Goal: Information Seeking & Learning: Learn about a topic

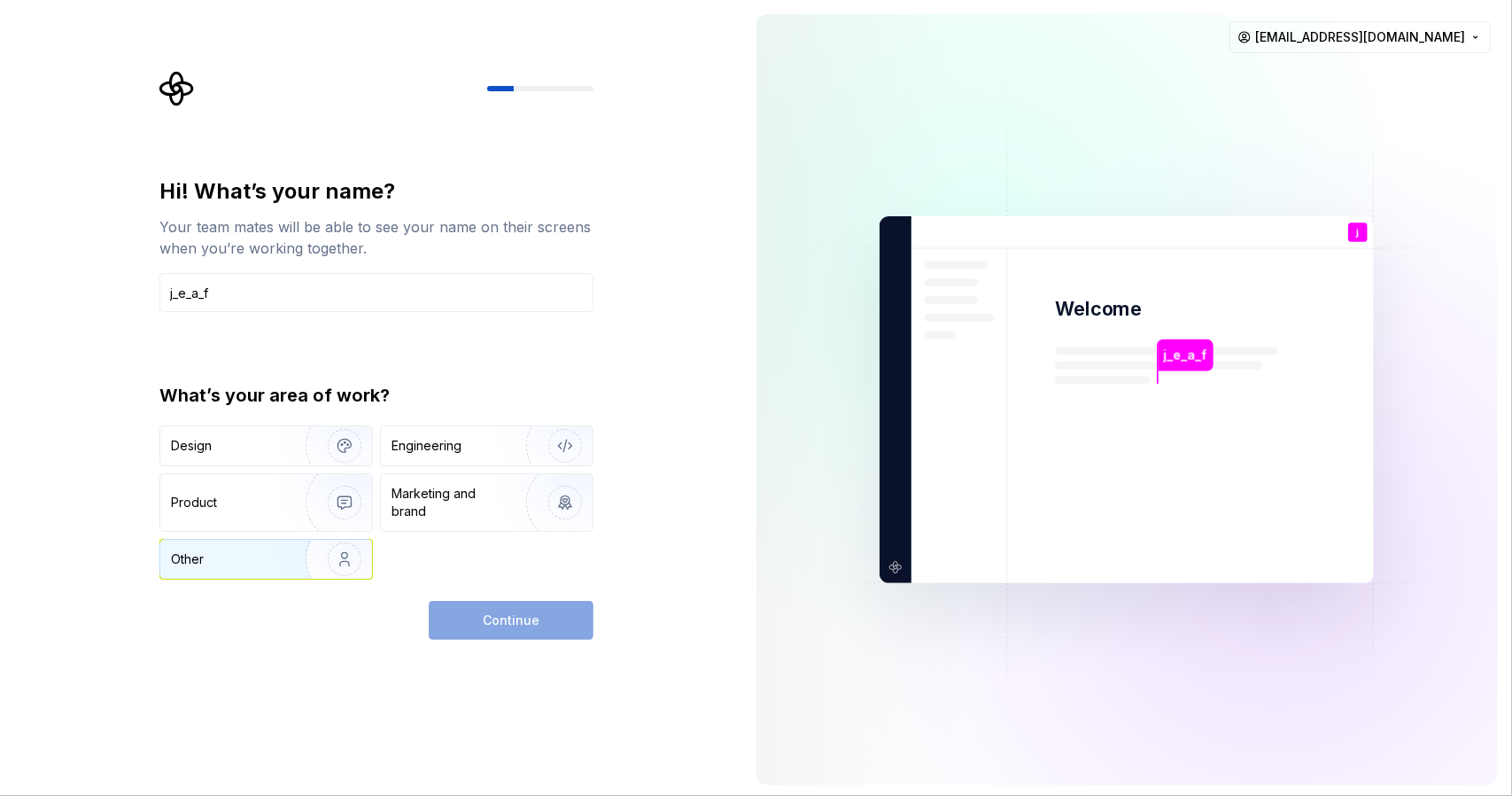
type input "j_e_a_f"
click at [311, 552] on img "button" at bounding box center [333, 558] width 114 height 118
click at [555, 623] on button "Continue" at bounding box center [511, 620] width 164 height 39
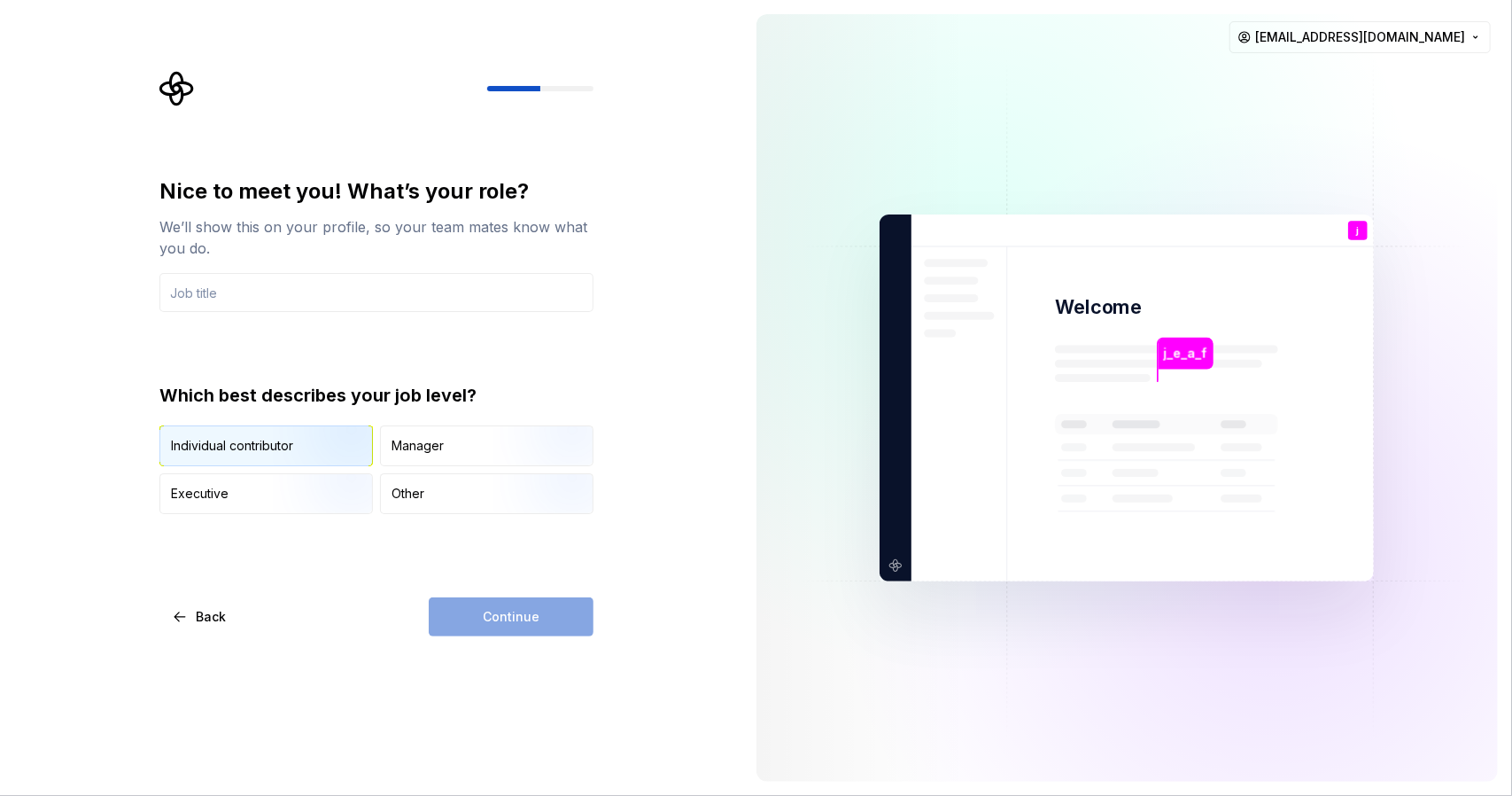
click at [335, 456] on img "button" at bounding box center [330, 467] width 114 height 118
click at [554, 623] on div "Continue" at bounding box center [511, 616] width 164 height 39
click at [347, 294] on input "text" at bounding box center [377, 292] width 434 height 39
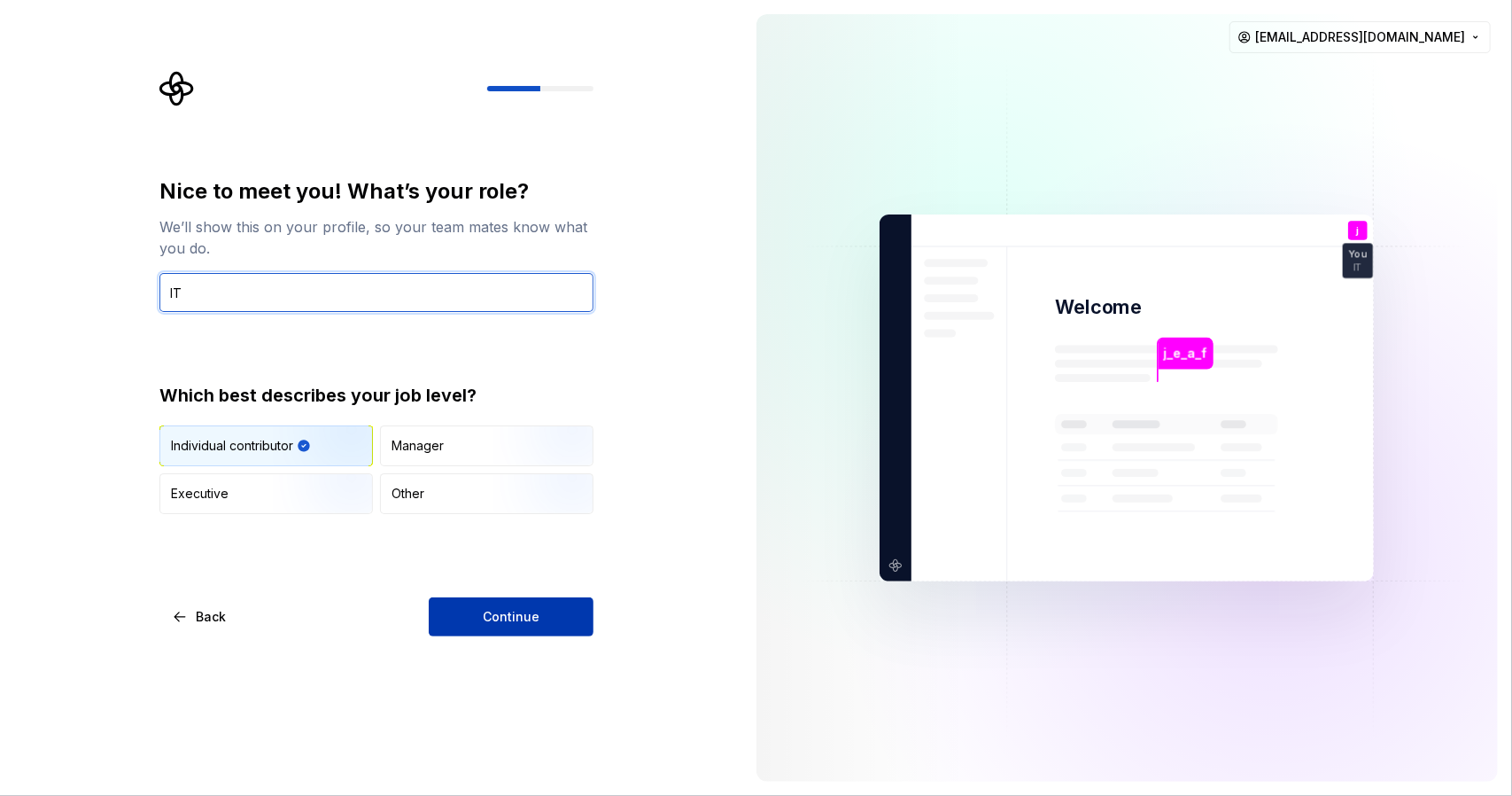
type input "IT"
click at [589, 613] on button "Continue" at bounding box center [511, 616] width 164 height 39
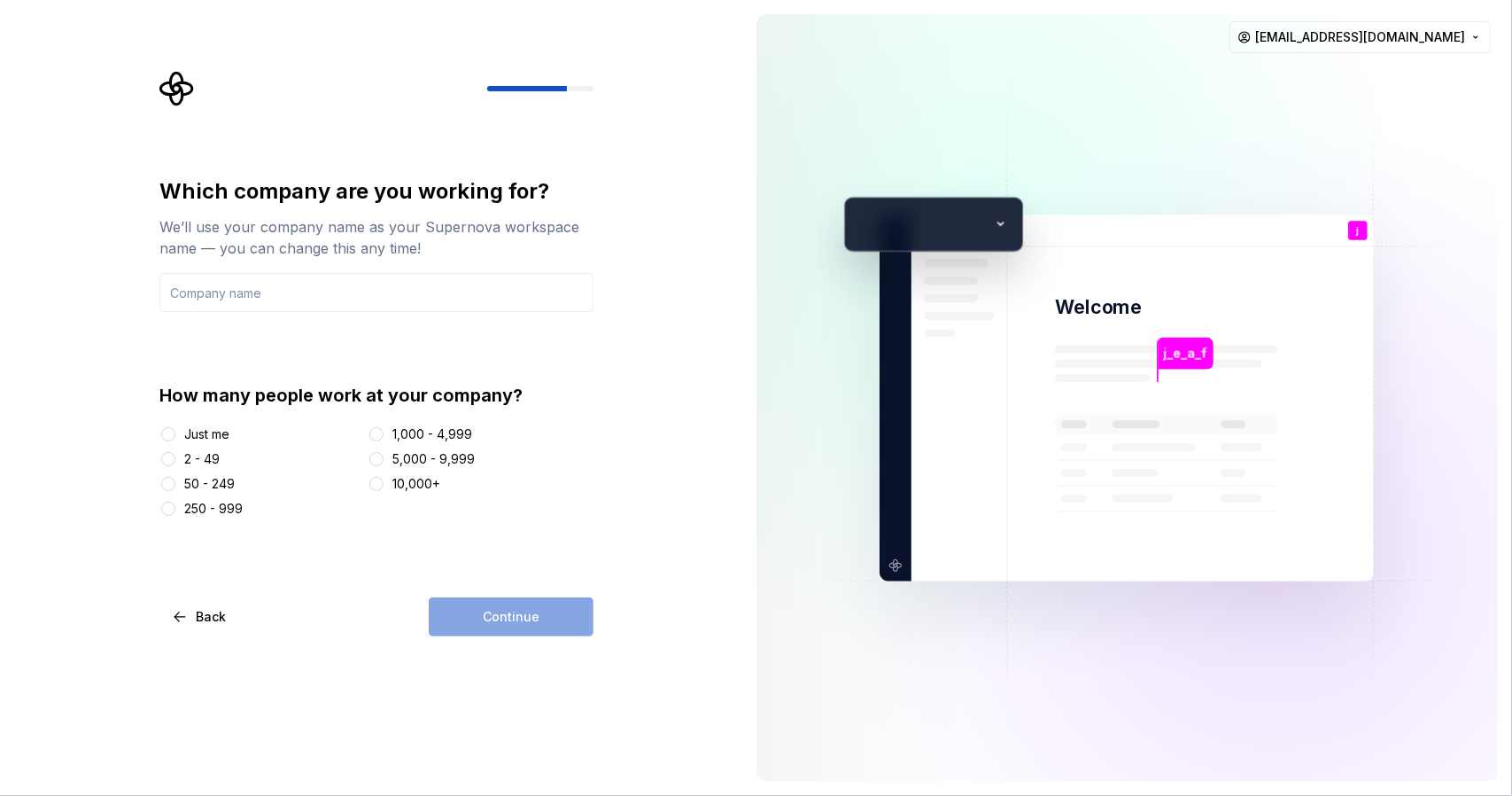
click at [218, 434] on div "Just me" at bounding box center [207, 435] width 45 height 18
click at [175, 434] on button "Just me" at bounding box center [169, 435] width 14 height 14
click at [308, 299] on input "text" at bounding box center [377, 292] width 434 height 39
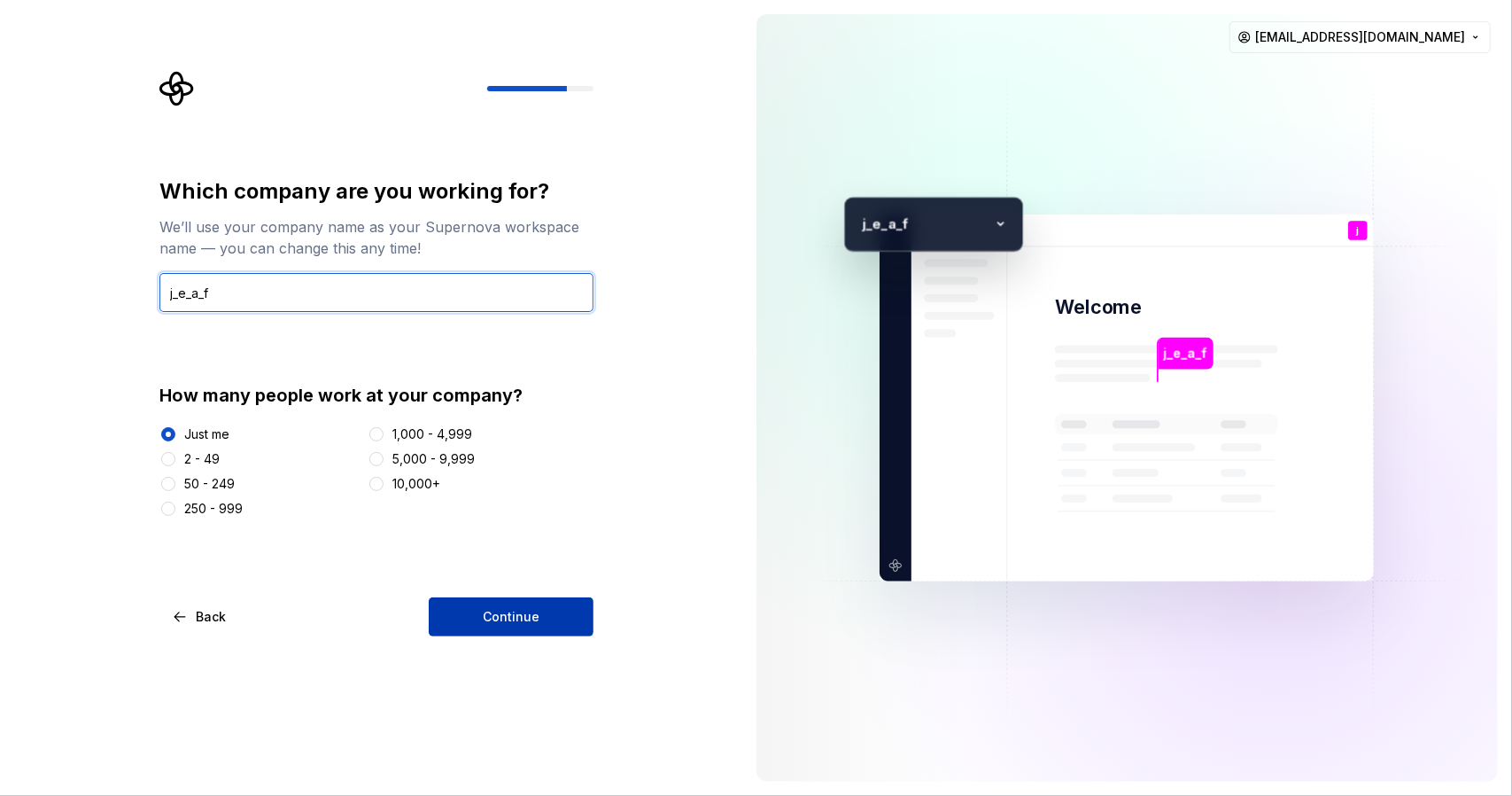
type input "j_e_a_f"
click at [553, 626] on button "Continue" at bounding box center [511, 616] width 164 height 39
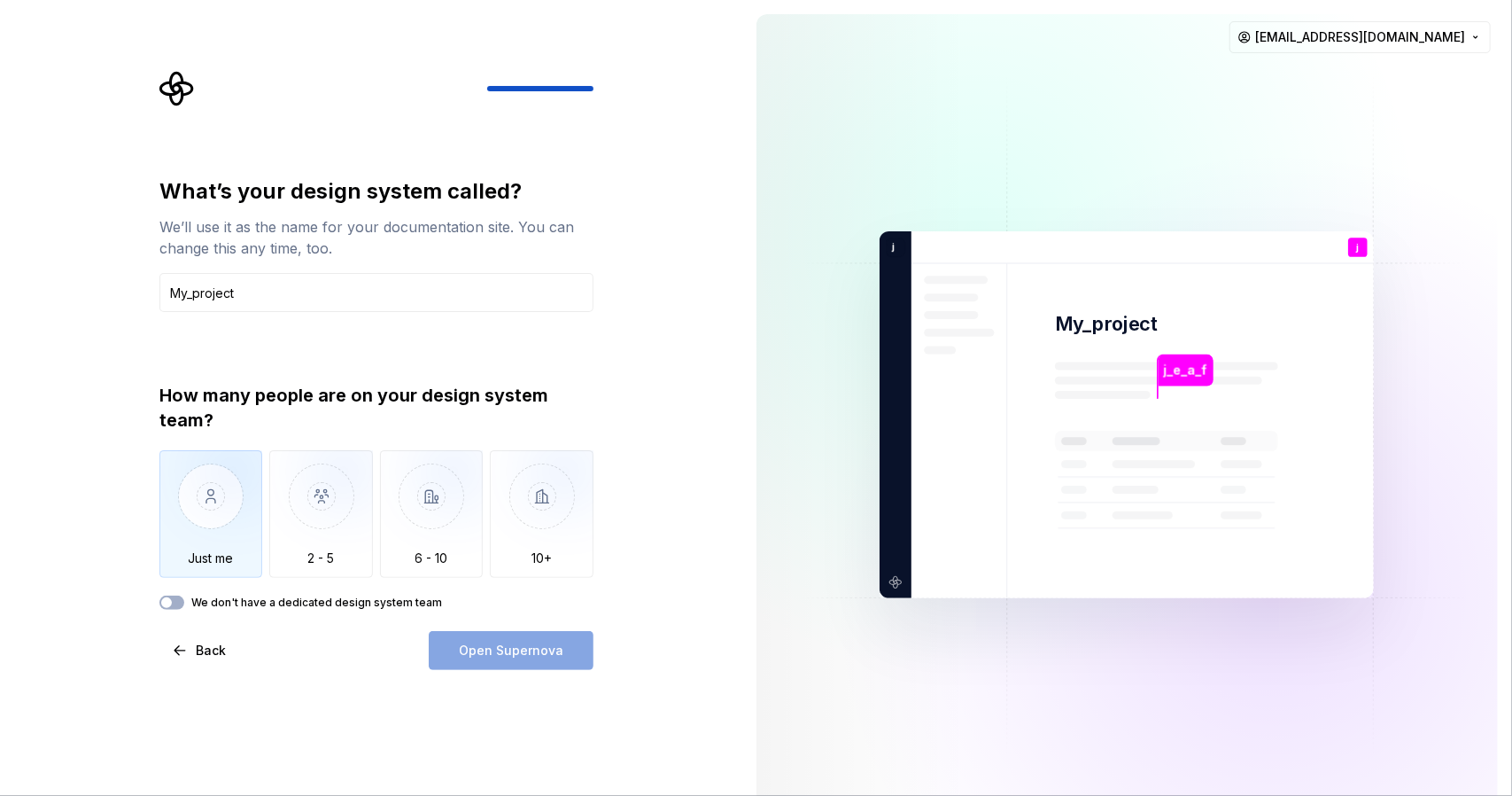
type input "My_project"
click at [218, 504] on img "button" at bounding box center [211, 509] width 104 height 118
click at [174, 602] on button "We don't have a dedicated design system team" at bounding box center [172, 603] width 24 height 14
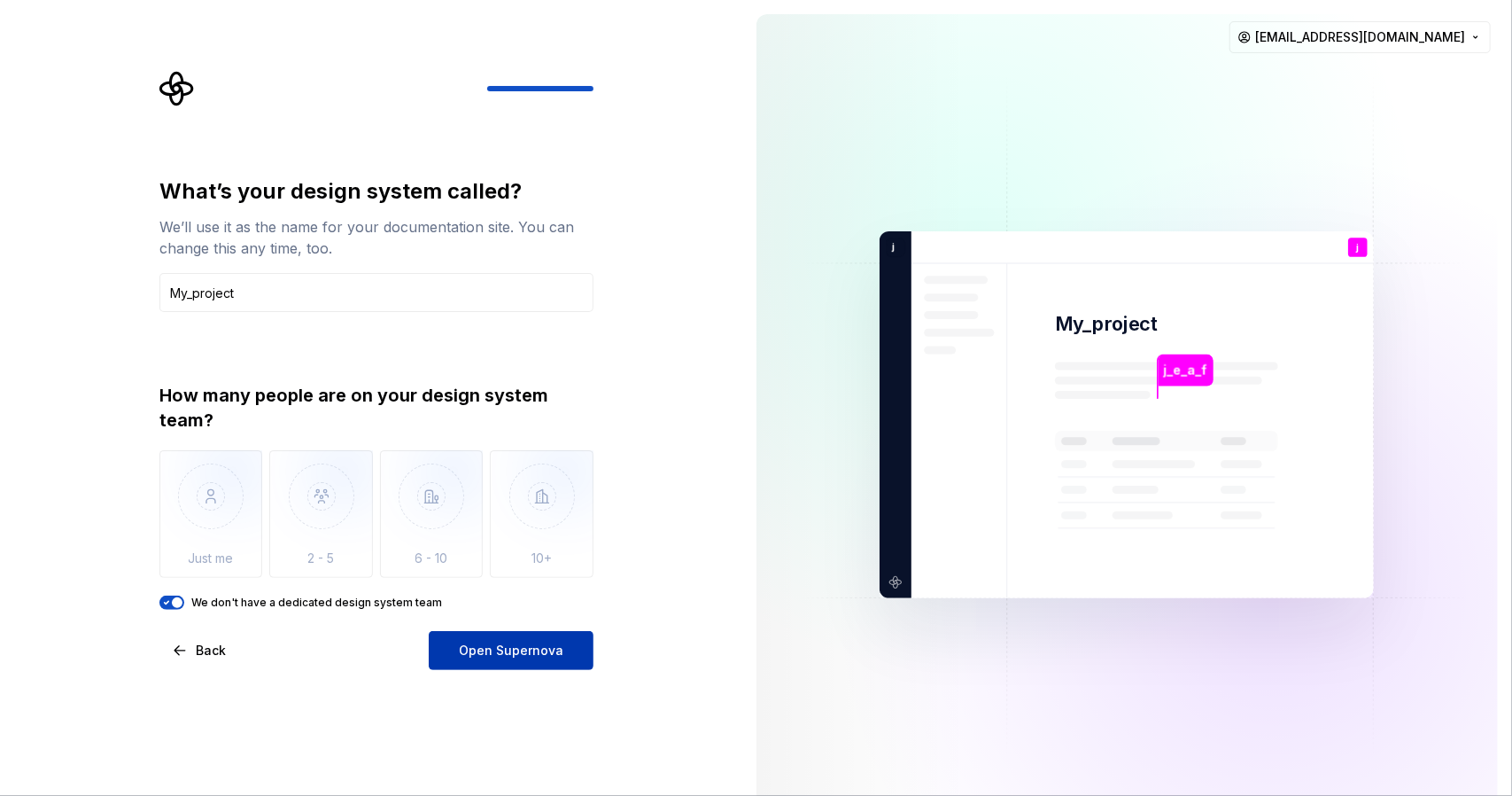
click at [569, 645] on button "Open Supernova" at bounding box center [511, 650] width 164 height 39
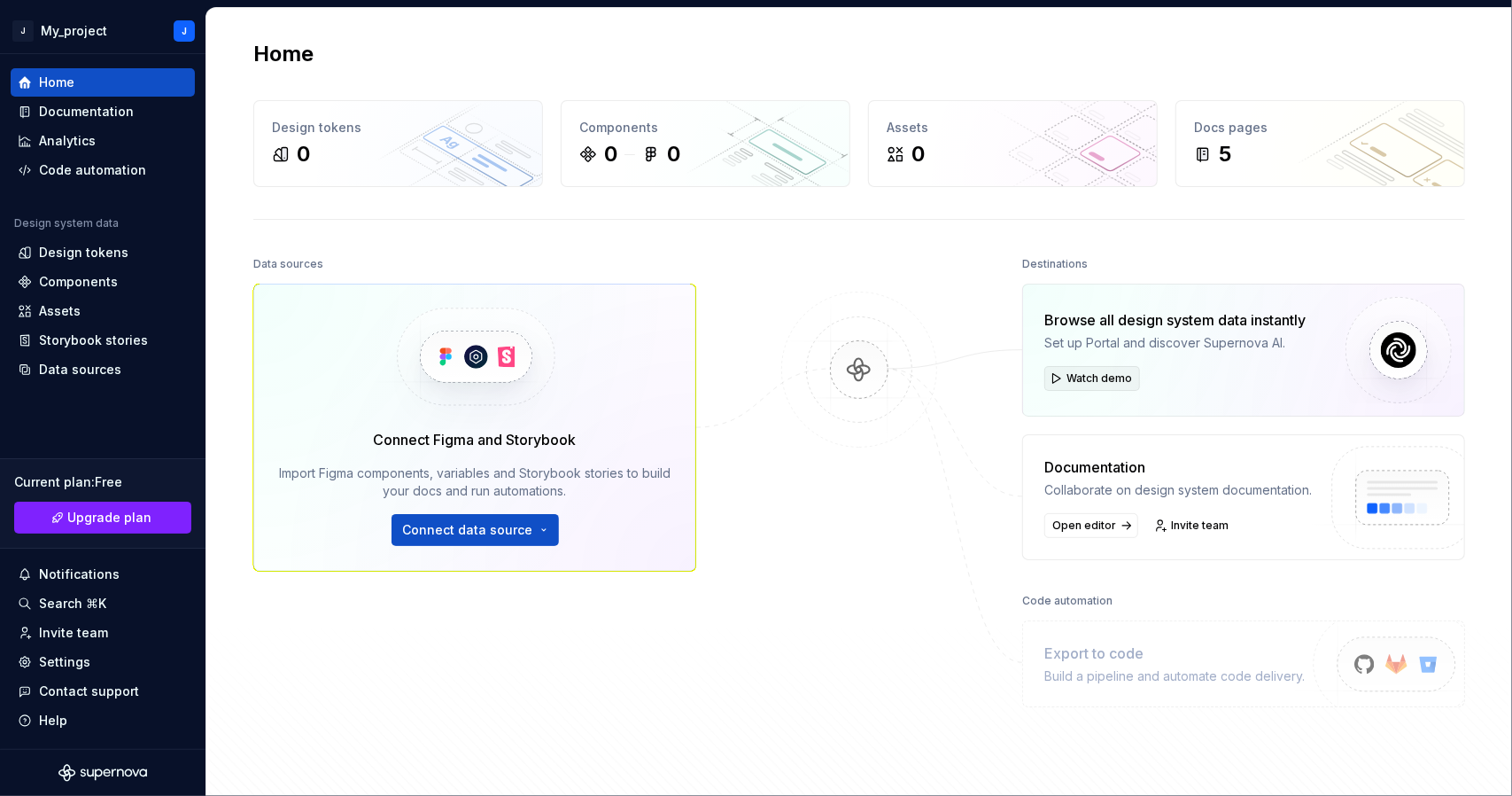
click at [1078, 371] on span "Watch demo" at bounding box center [1099, 379] width 66 height 14
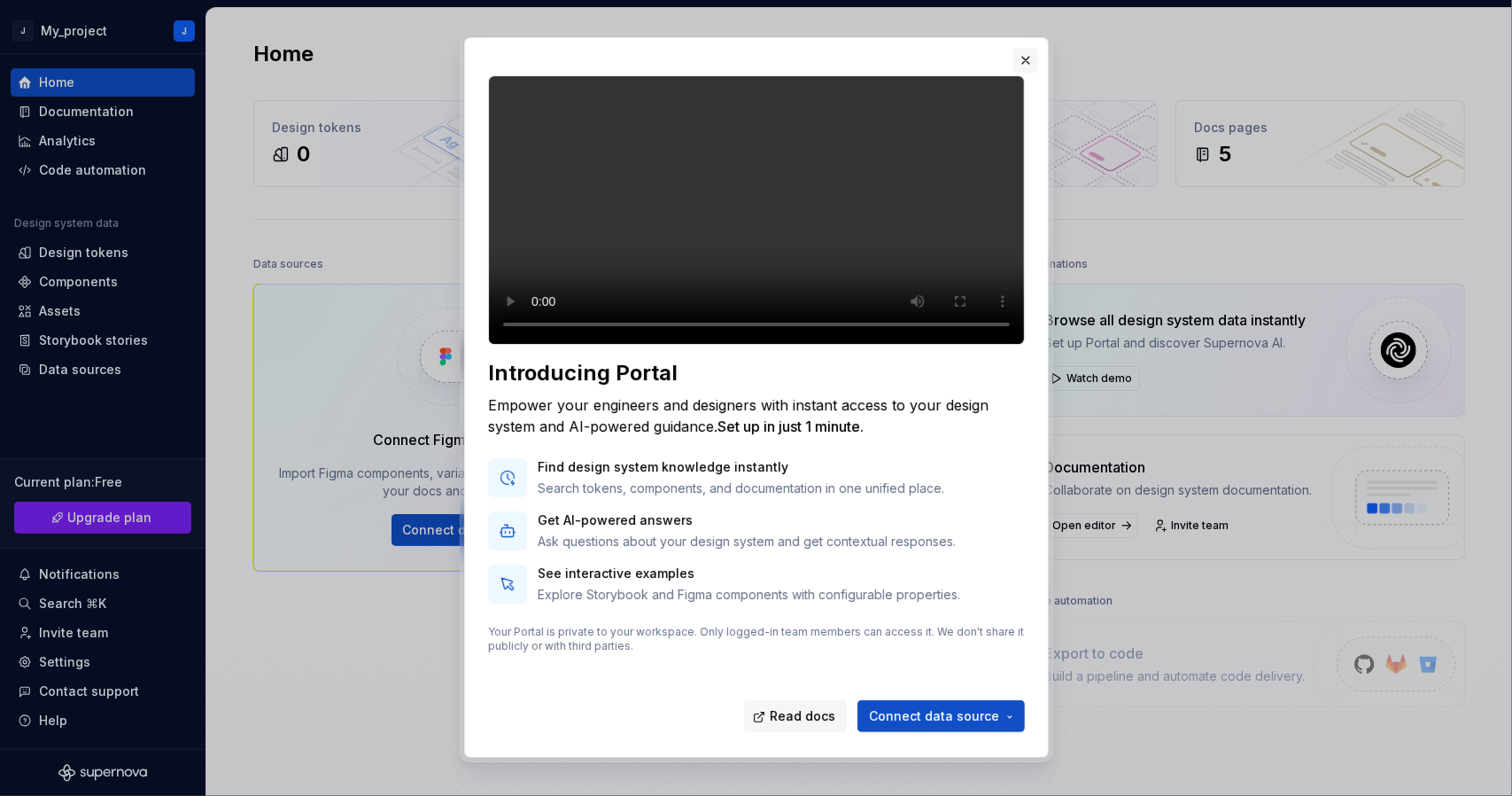
click at [1028, 59] on button "button" at bounding box center [1025, 60] width 24 height 24
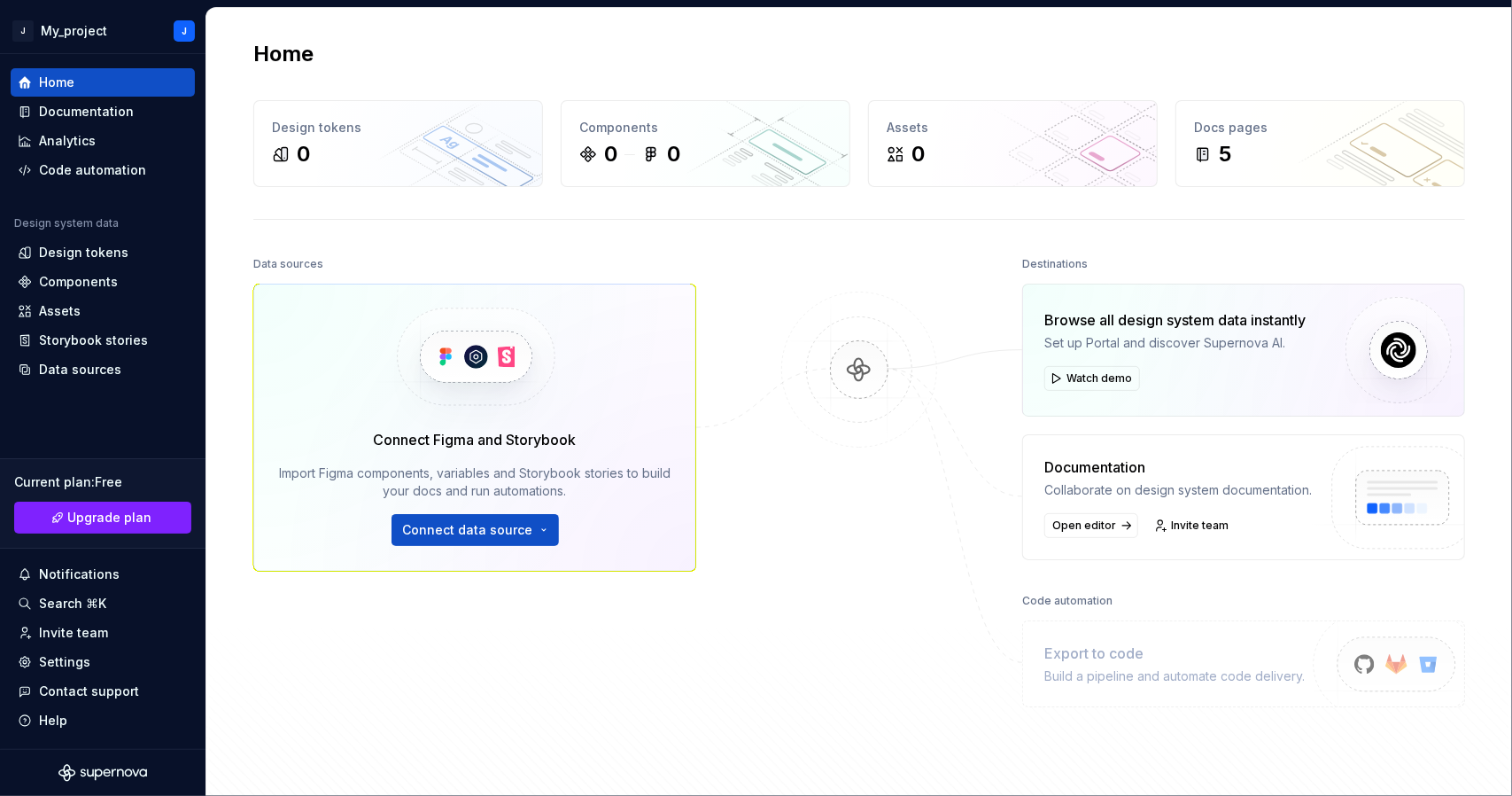
click at [863, 367] on img at bounding box center [859, 388] width 172 height 192
click at [527, 530] on button "Connect data source" at bounding box center [475, 529] width 167 height 32
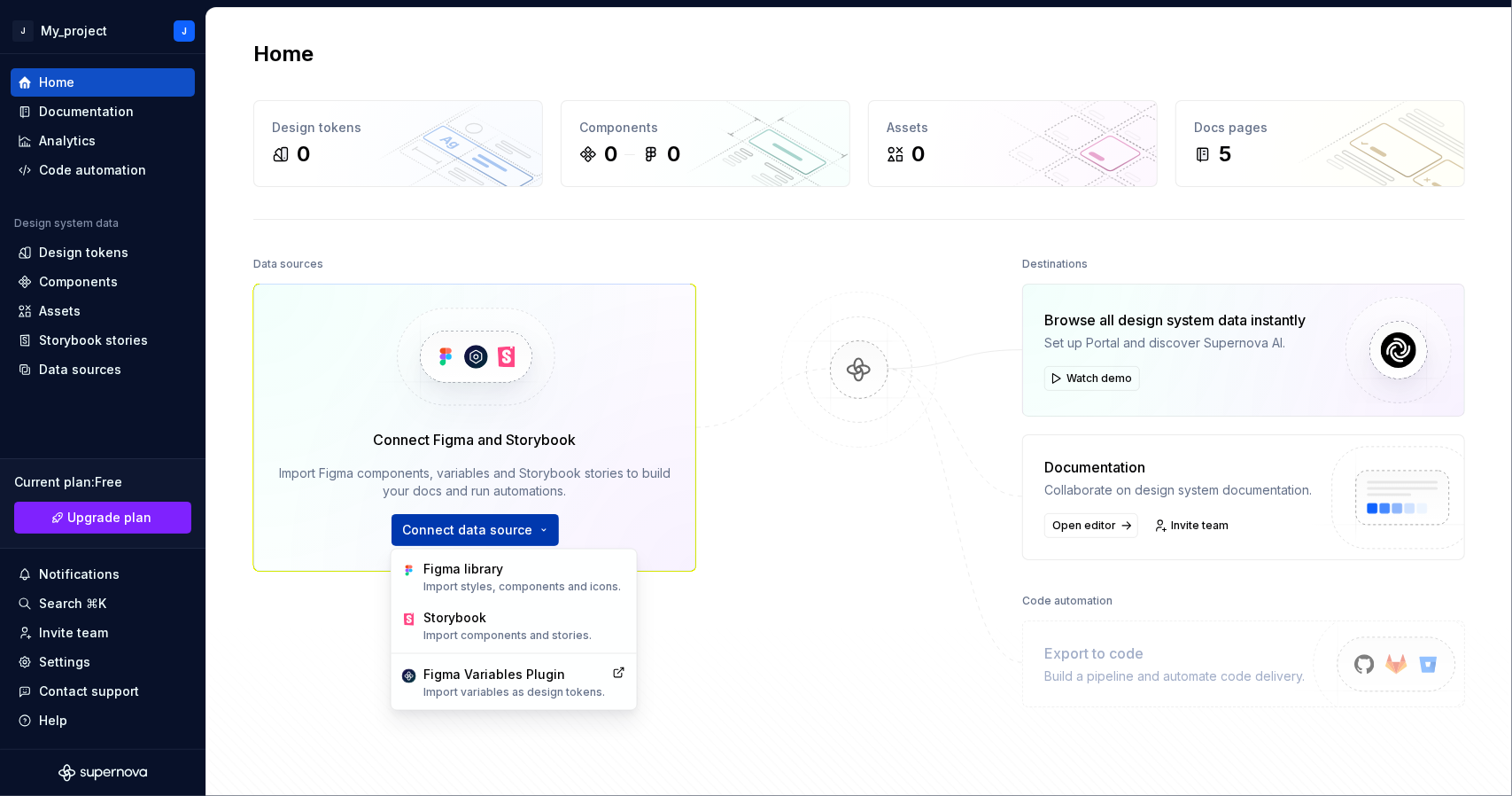
click at [527, 530] on button "Connect data source" at bounding box center [475, 529] width 167 height 32
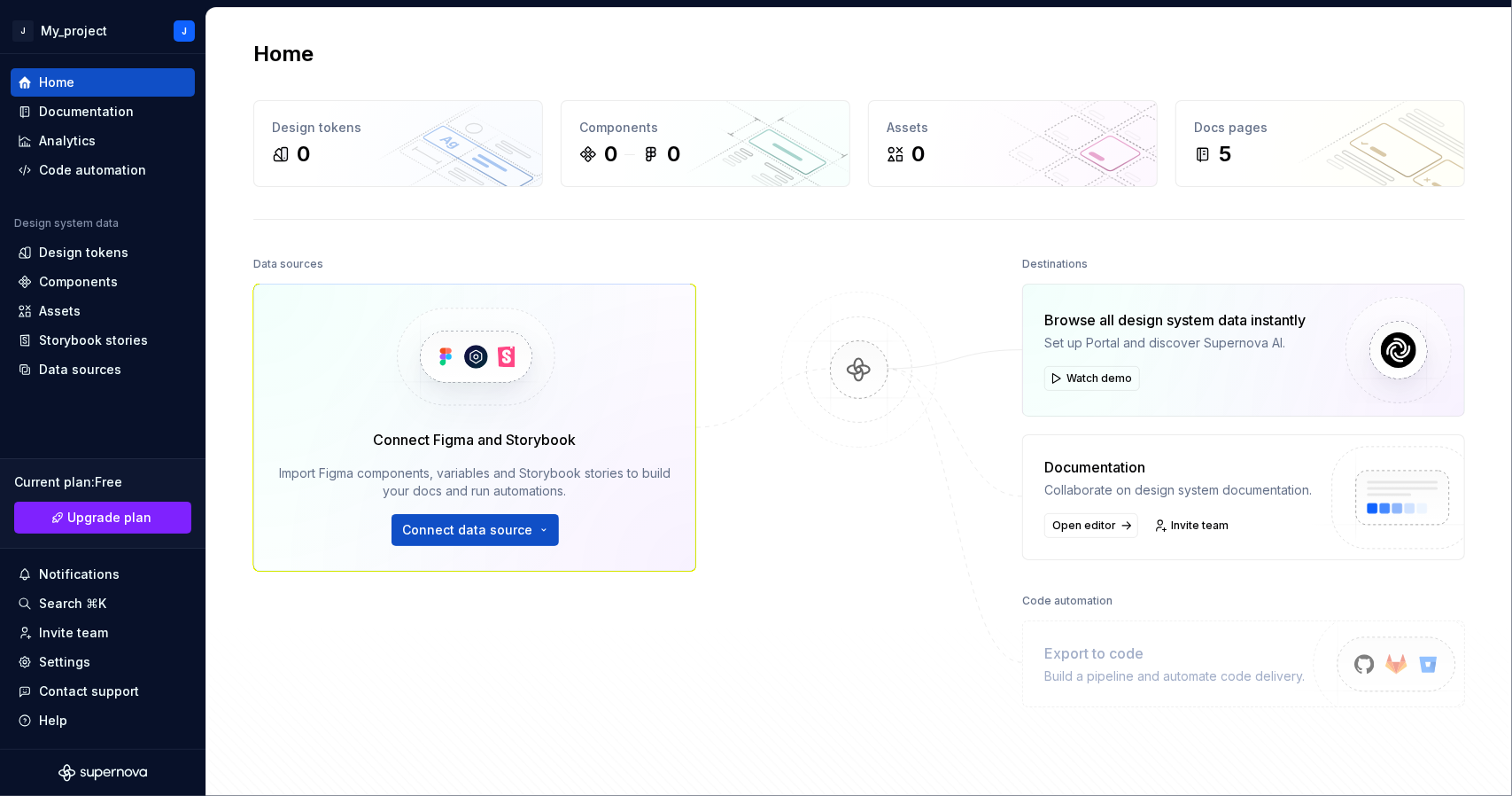
click at [777, 489] on div at bounding box center [859, 491] width 177 height 478
click at [1078, 524] on span "Open editor" at bounding box center [1084, 526] width 64 height 14
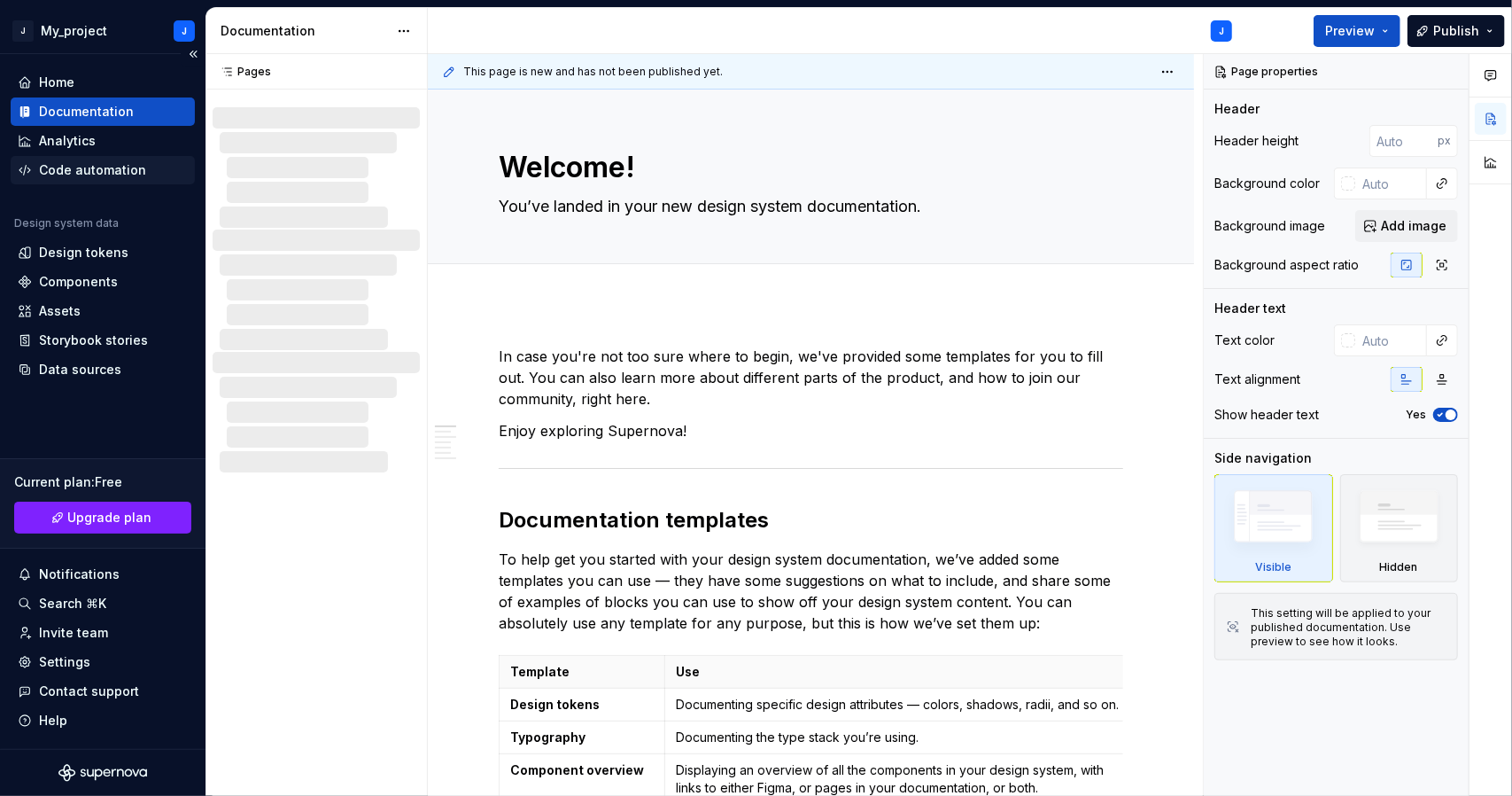
click at [65, 173] on div "Code automation" at bounding box center [92, 171] width 107 height 18
type textarea "*"
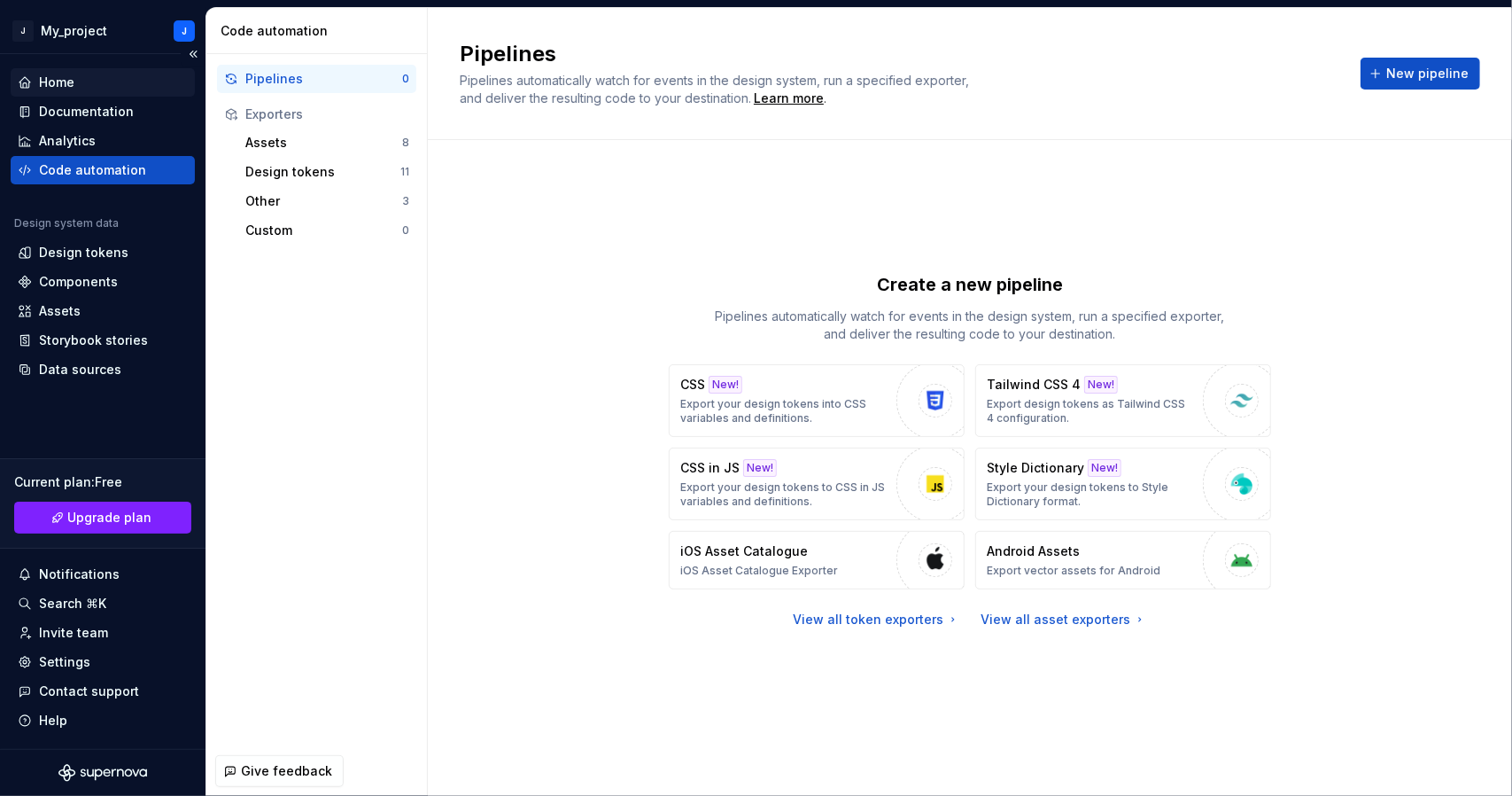
click at [66, 77] on div "Home" at bounding box center [56, 82] width 35 height 18
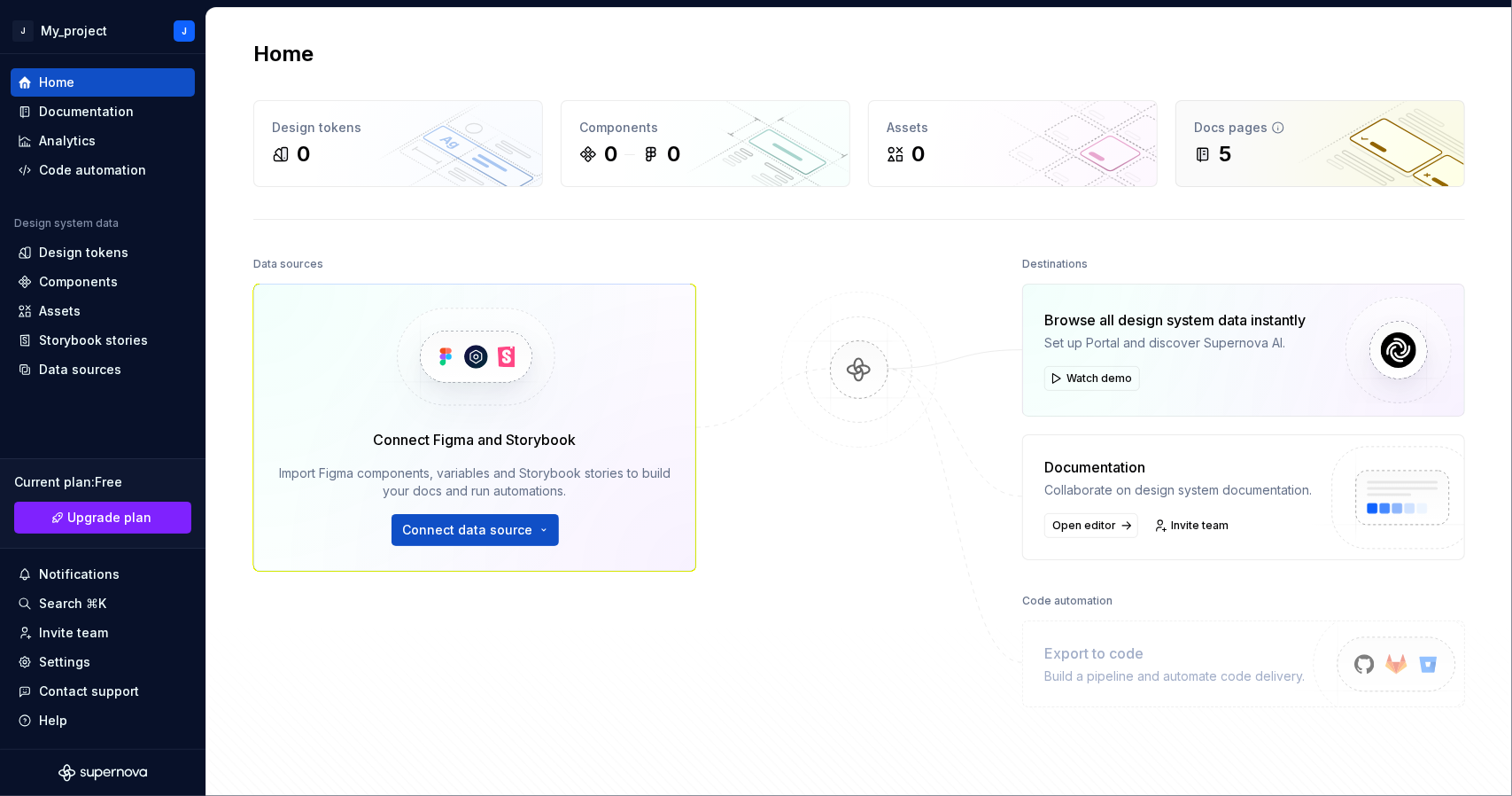
click at [1225, 154] on div "5" at bounding box center [1226, 154] width 13 height 28
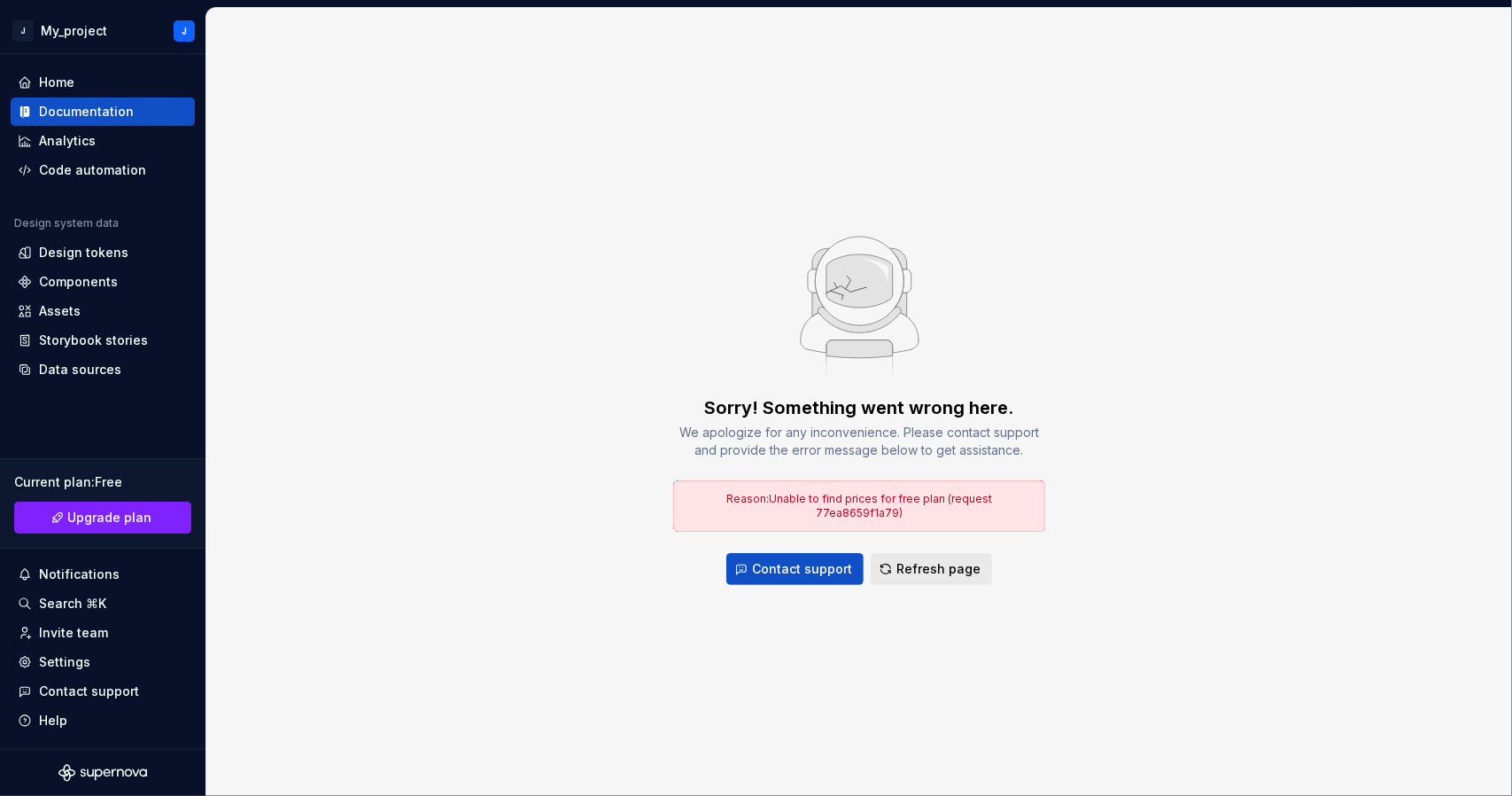
click at [936, 567] on span "Refresh page" at bounding box center [938, 569] width 84 height 18
click at [46, 78] on div "Home" at bounding box center [56, 82] width 35 height 18
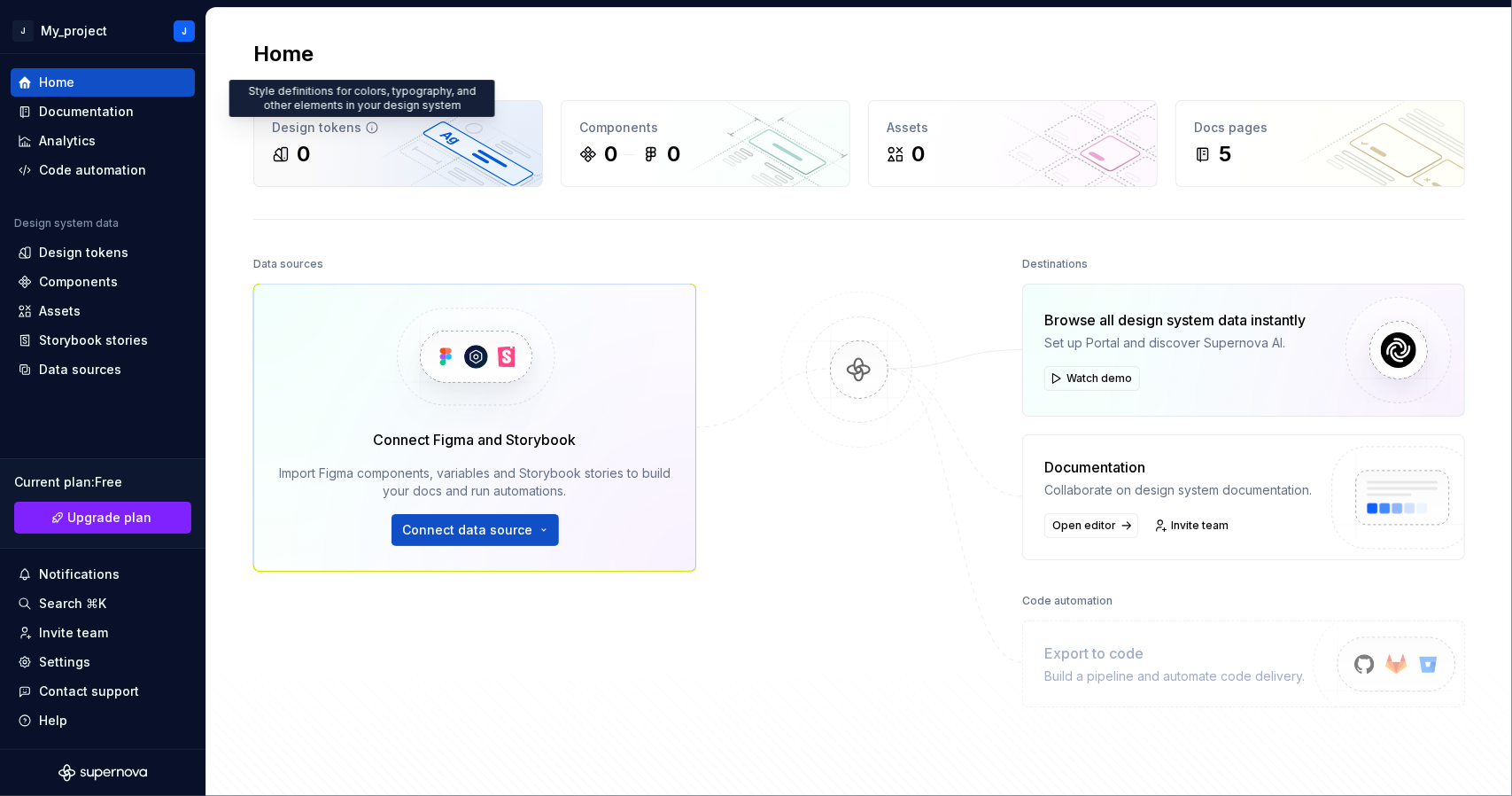
click at [365, 132] on icon at bounding box center [372, 127] width 14 height 14
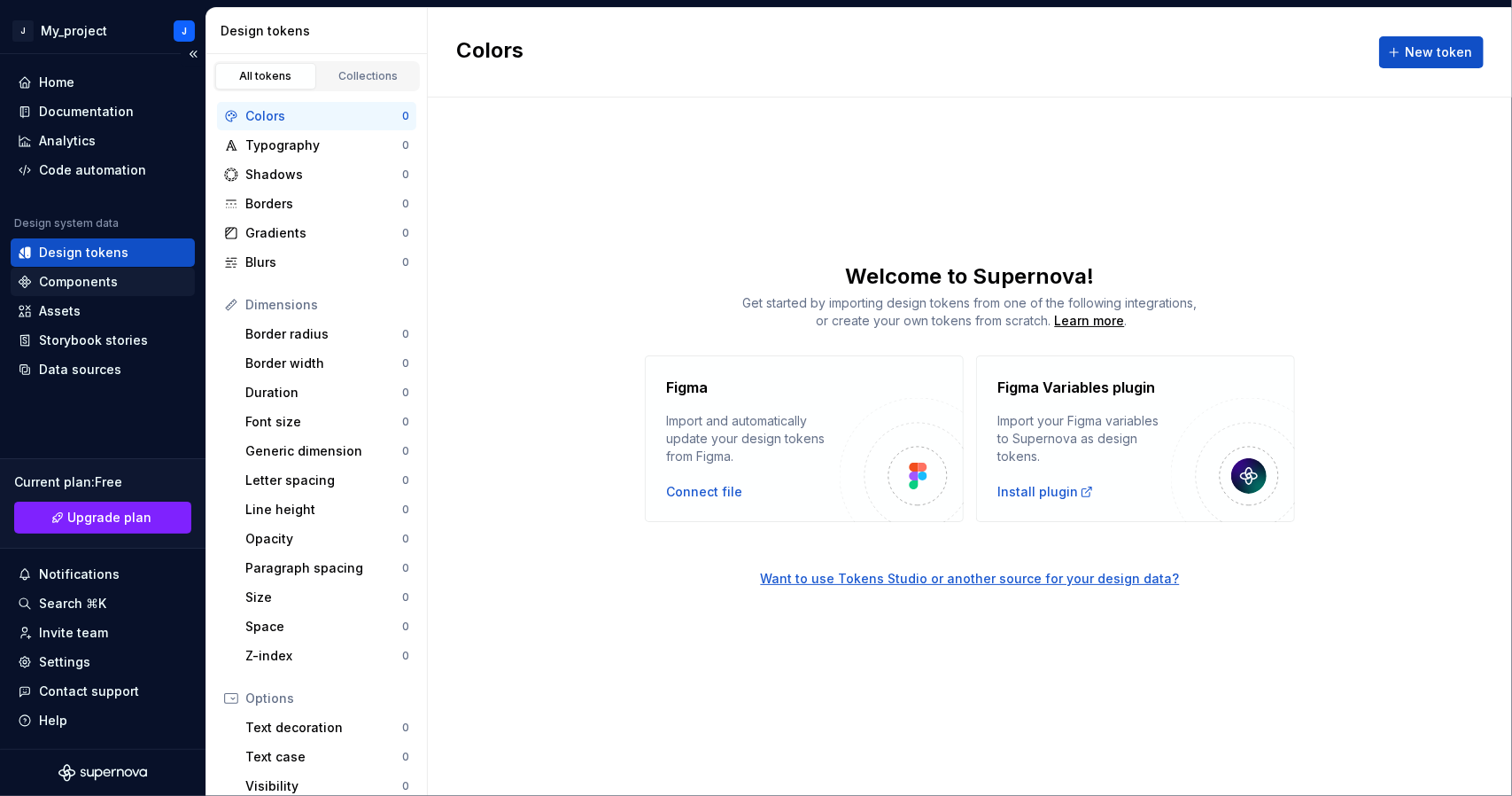
click at [94, 279] on div "Components" at bounding box center [78, 282] width 79 height 18
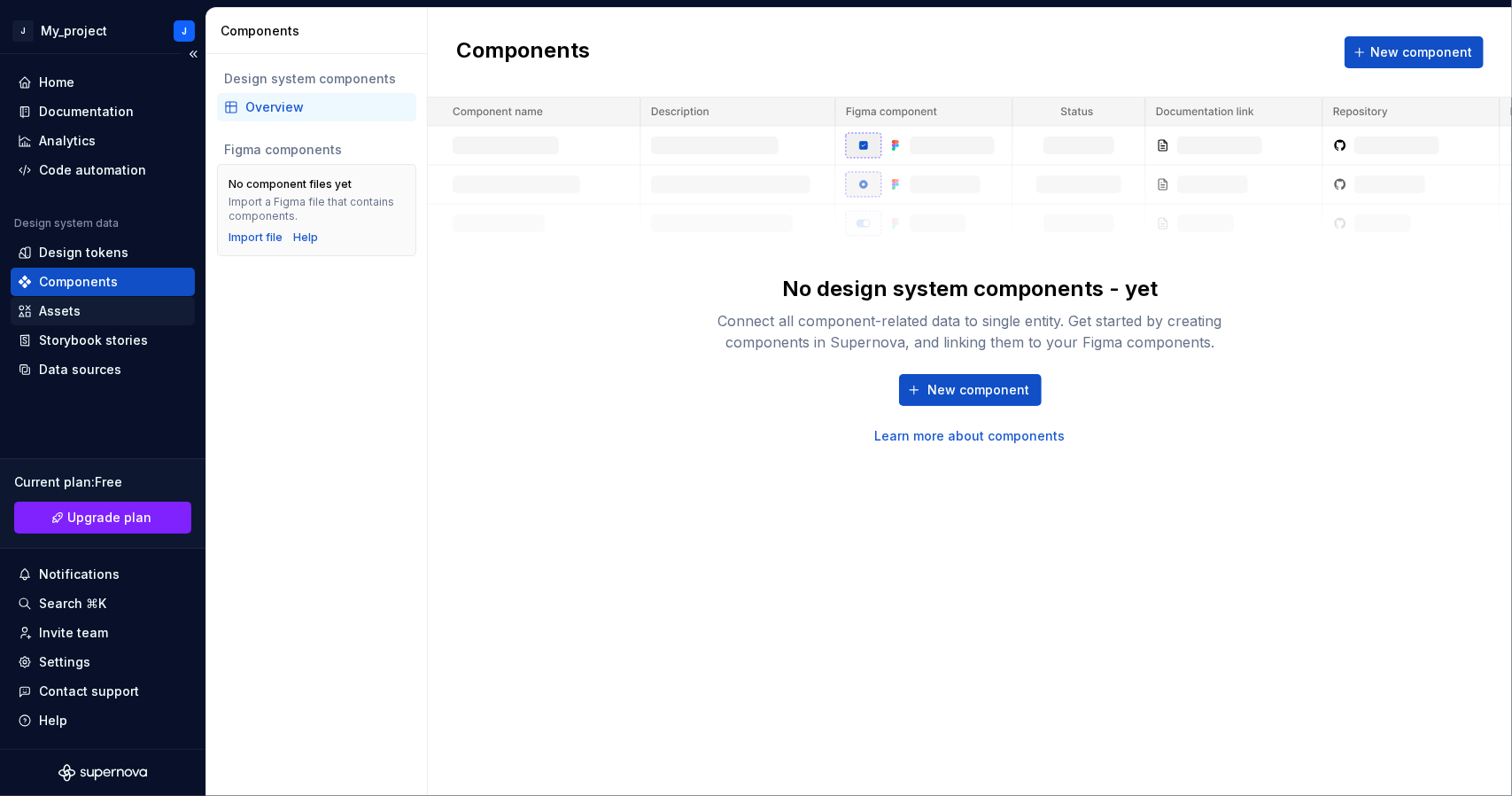
click at [72, 314] on div "Assets" at bounding box center [60, 311] width 42 height 18
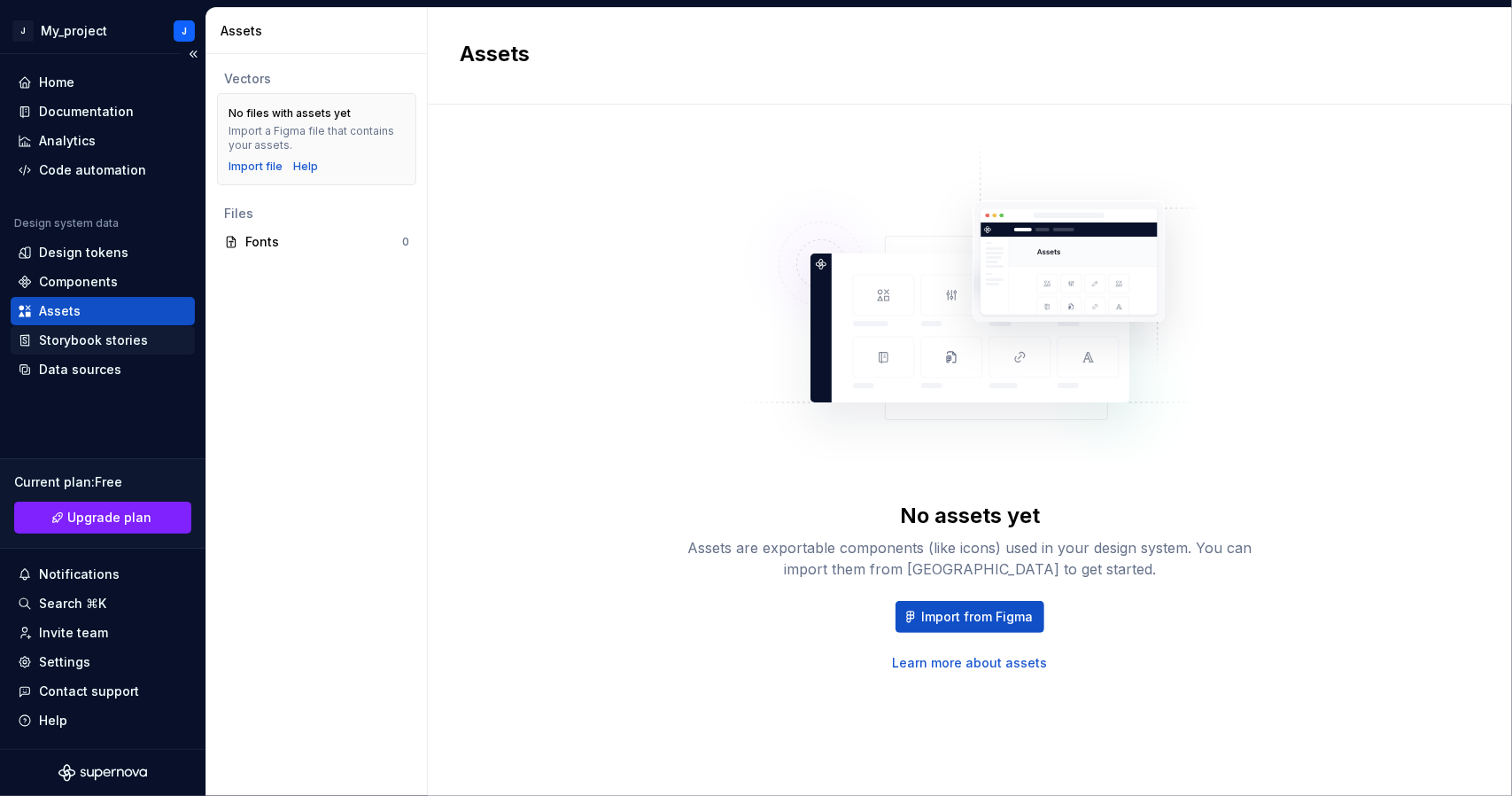
click at [112, 340] on div "Storybook stories" at bounding box center [93, 341] width 109 height 18
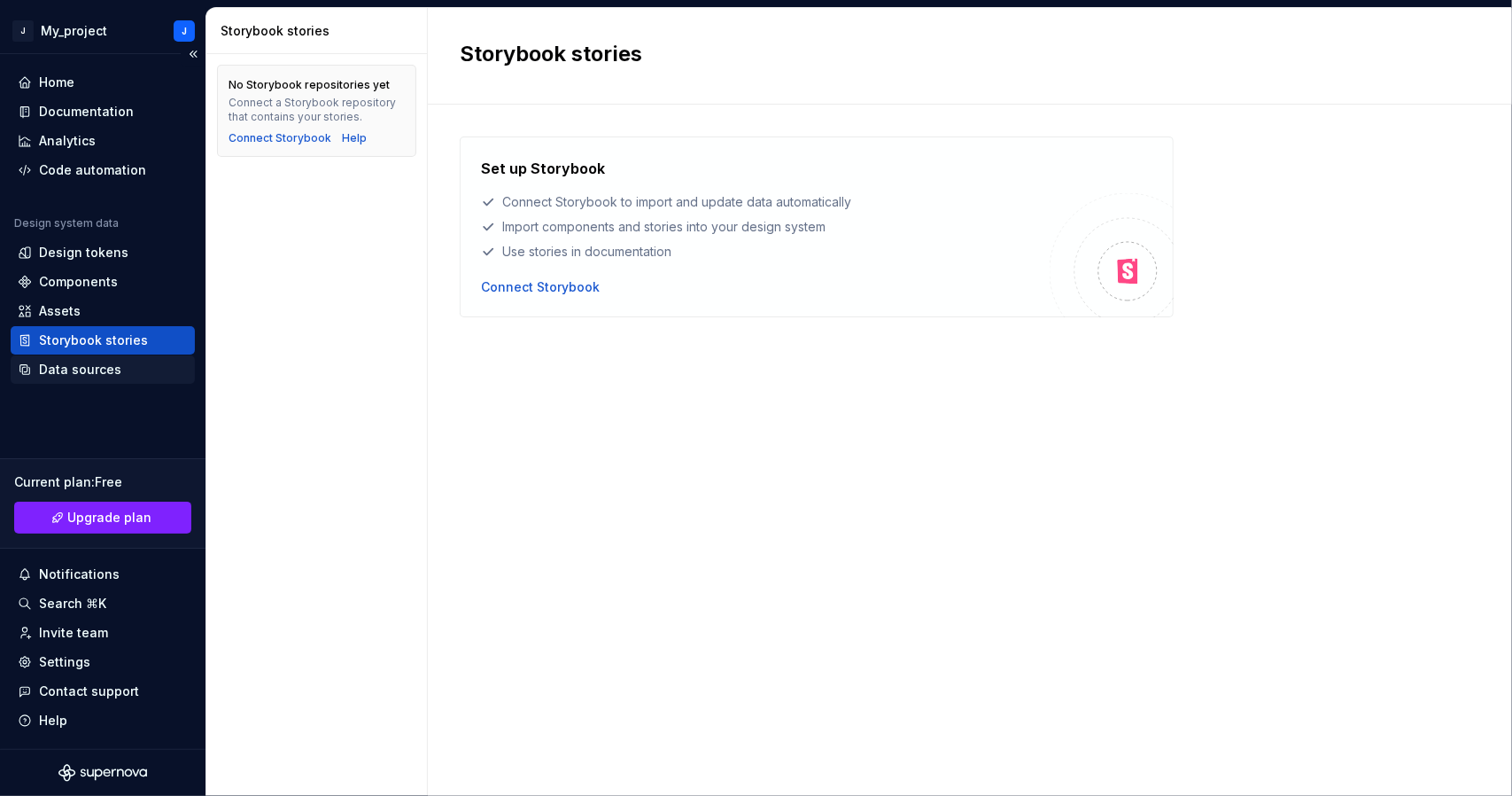
click at [107, 371] on div "Data sources" at bounding box center [79, 370] width 82 height 18
